Goal: Check status: Check status

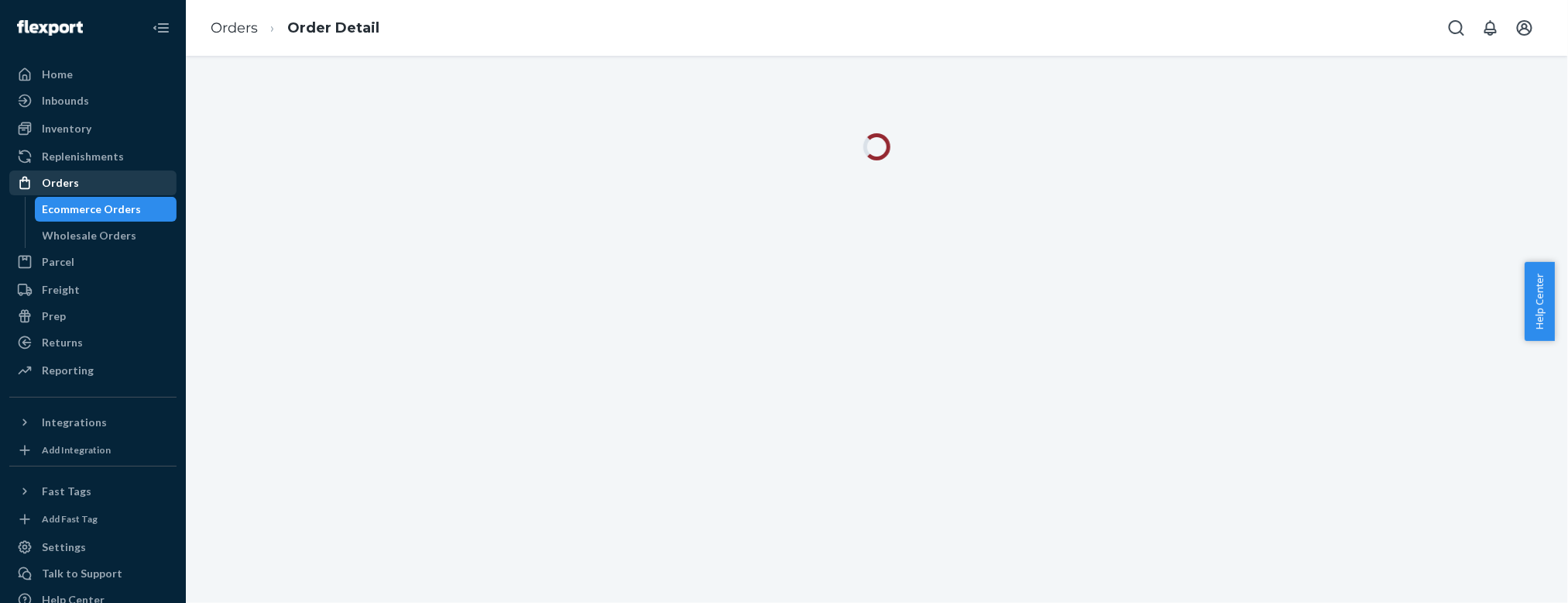
click at [92, 191] on div "Orders" at bounding box center [93, 183] width 164 height 22
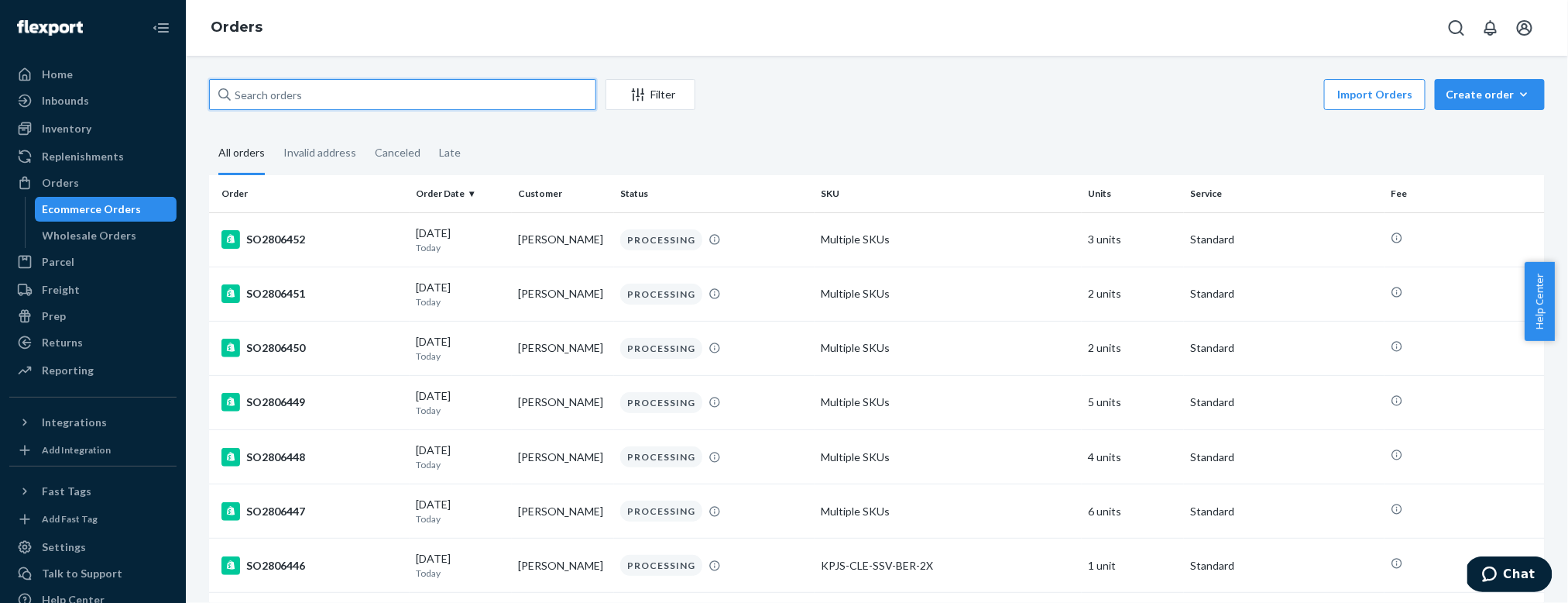
click at [259, 94] on input "text" at bounding box center [403, 94] width 387 height 31
paste input "SO2784651"
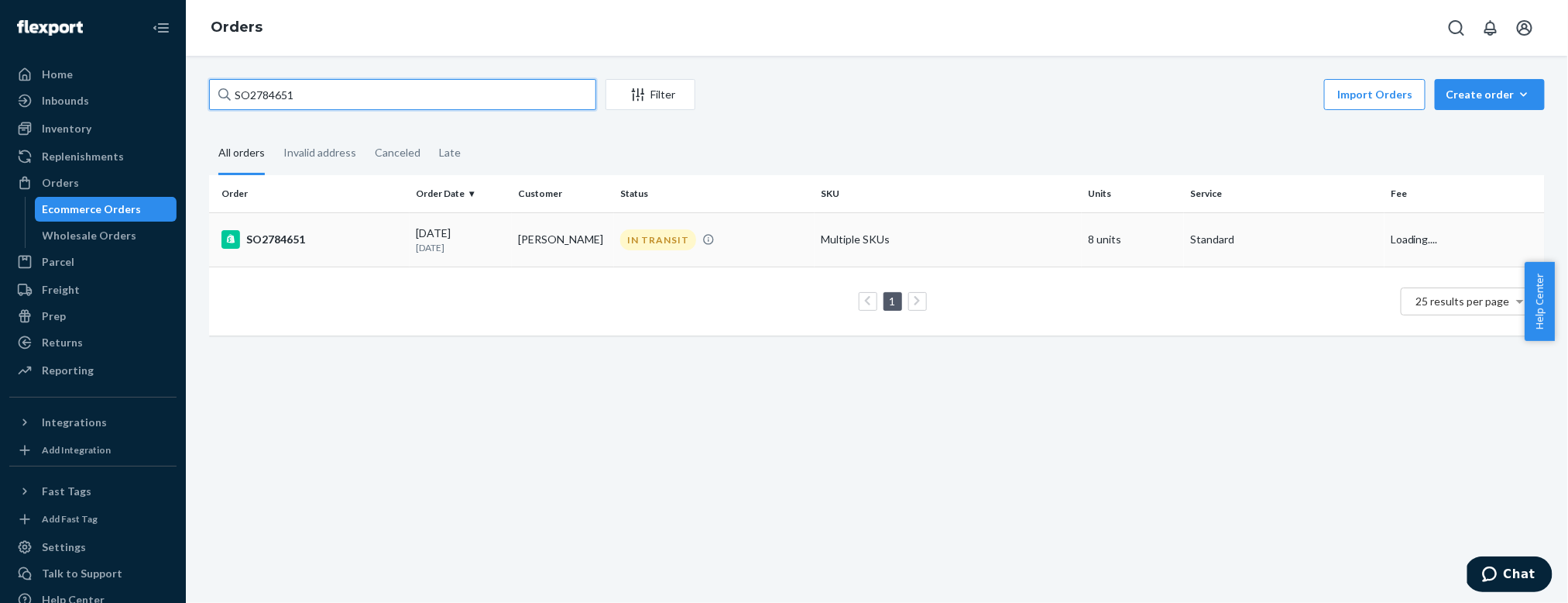
type input "SO2784651"
click at [286, 246] on div "SO2784651" at bounding box center [312, 239] width 182 height 19
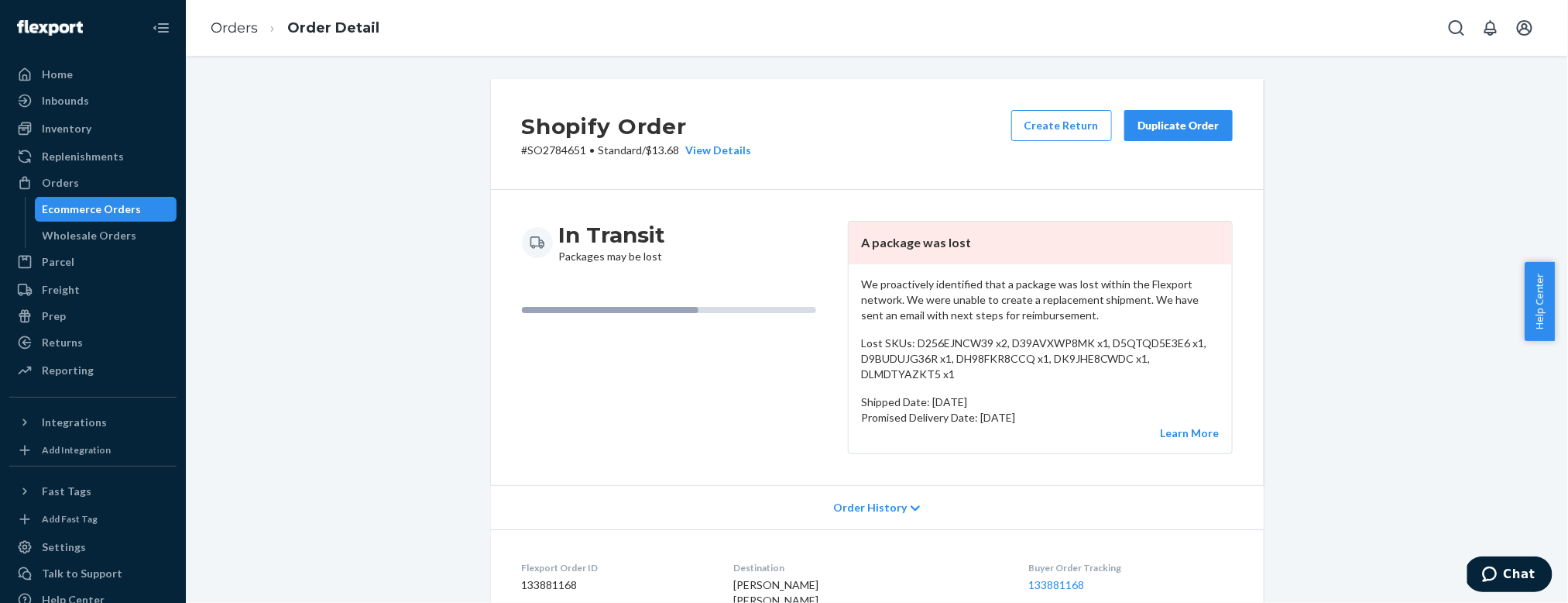
click at [545, 148] on p "# SO2784651 • Standard / $13.68 View Details" at bounding box center [636, 150] width 230 height 16
copy p "SO2784651"
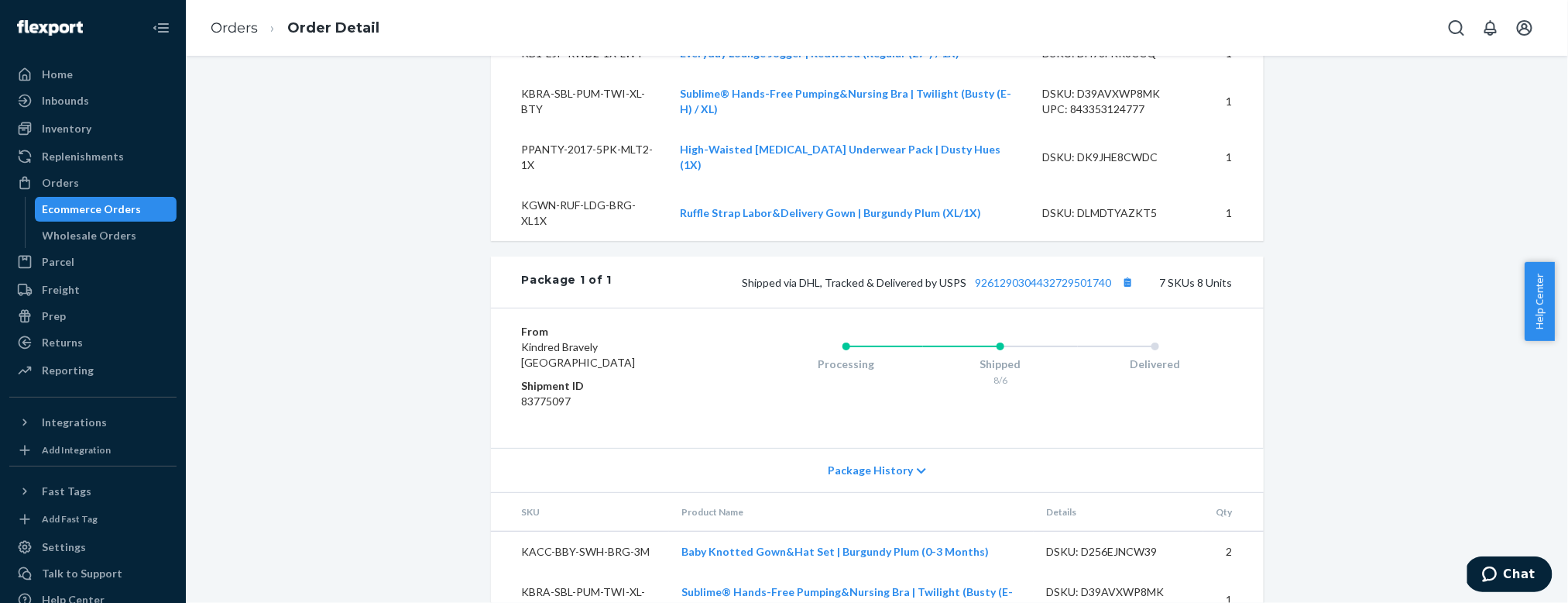
scroll to position [703, 0]
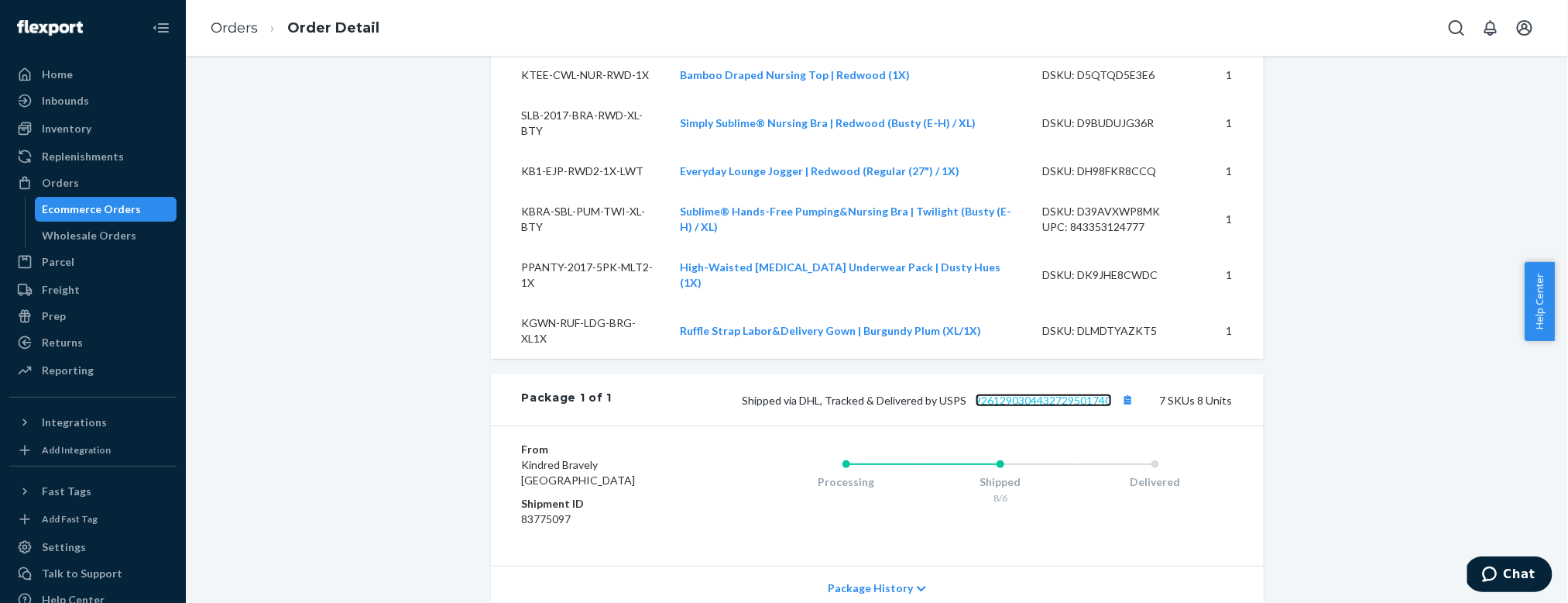
click at [1045, 406] on link "9261290304432729501740" at bounding box center [1043, 399] width 136 height 13
